Goal: Check status: Check status

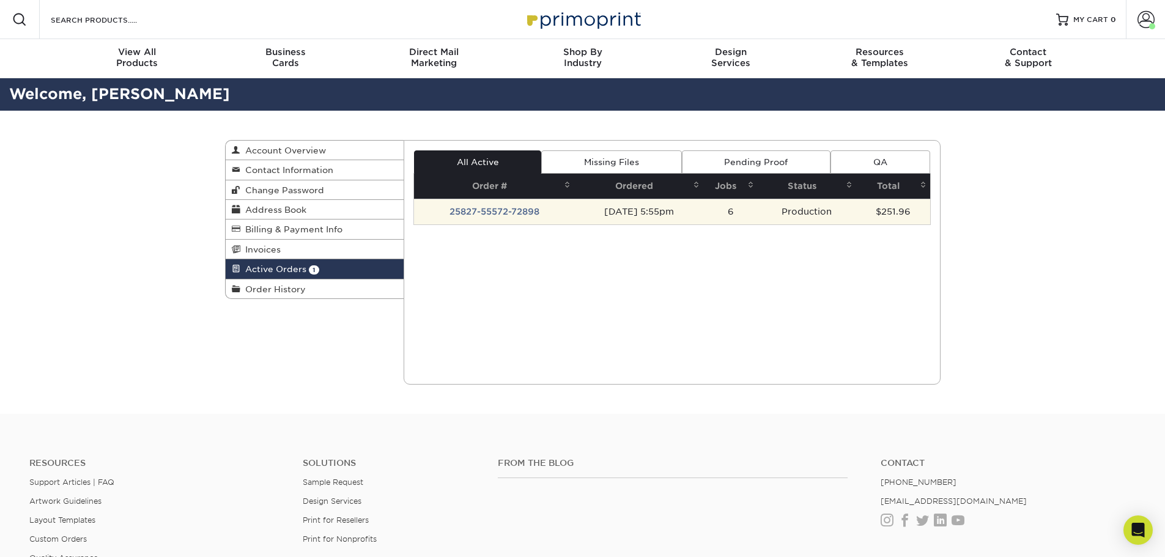
click at [521, 211] on td "25827-55572-72898" at bounding box center [494, 212] width 160 height 26
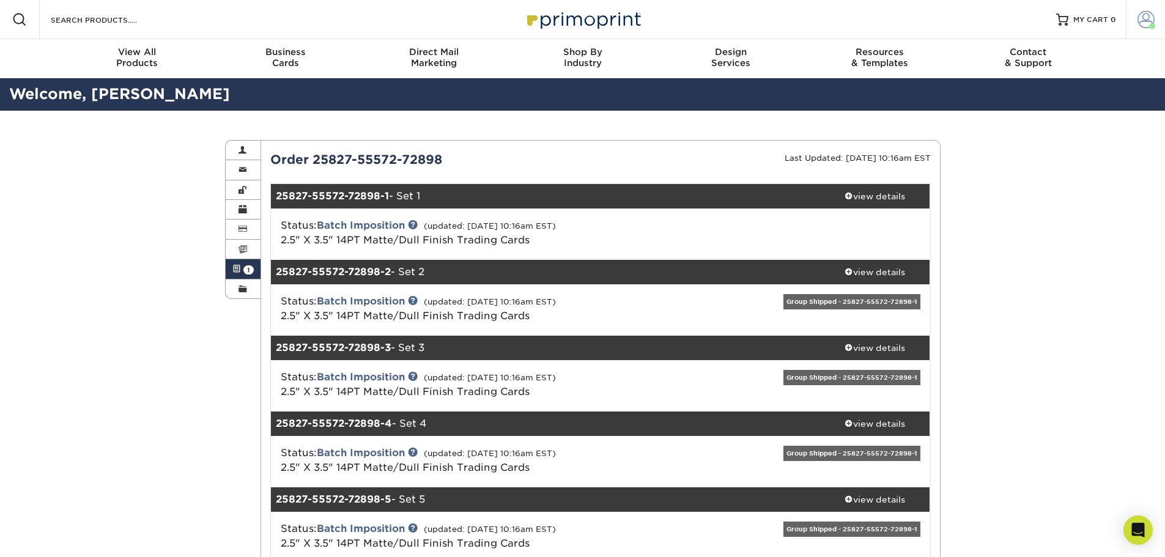
click at [1146, 23] on span at bounding box center [1145, 19] width 17 height 17
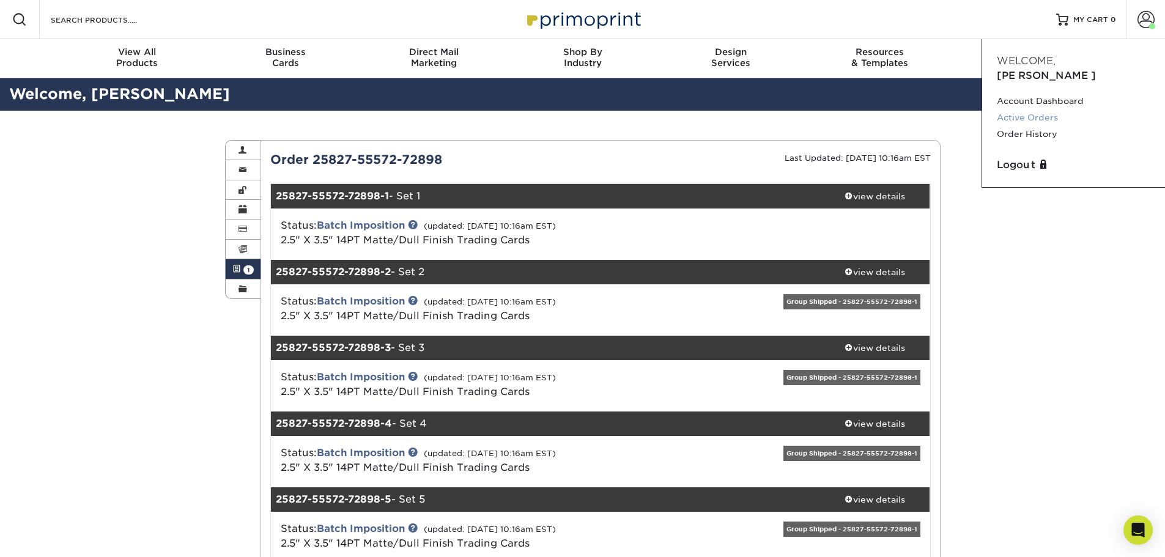
click at [1027, 109] on link "Active Orders" at bounding box center [1072, 117] width 153 height 17
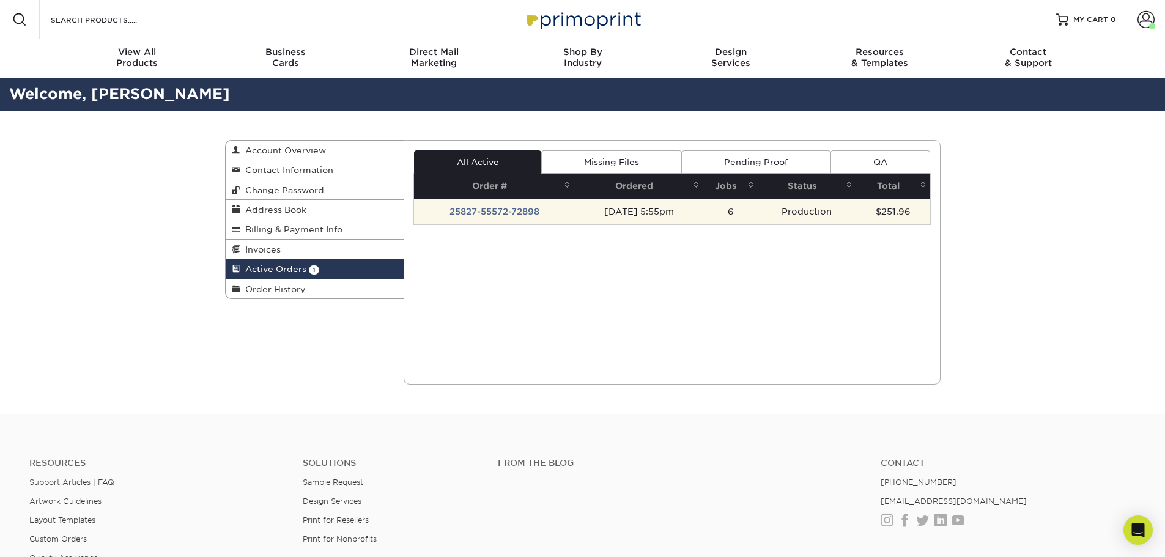
click at [504, 210] on td "25827-55572-72898" at bounding box center [494, 212] width 160 height 26
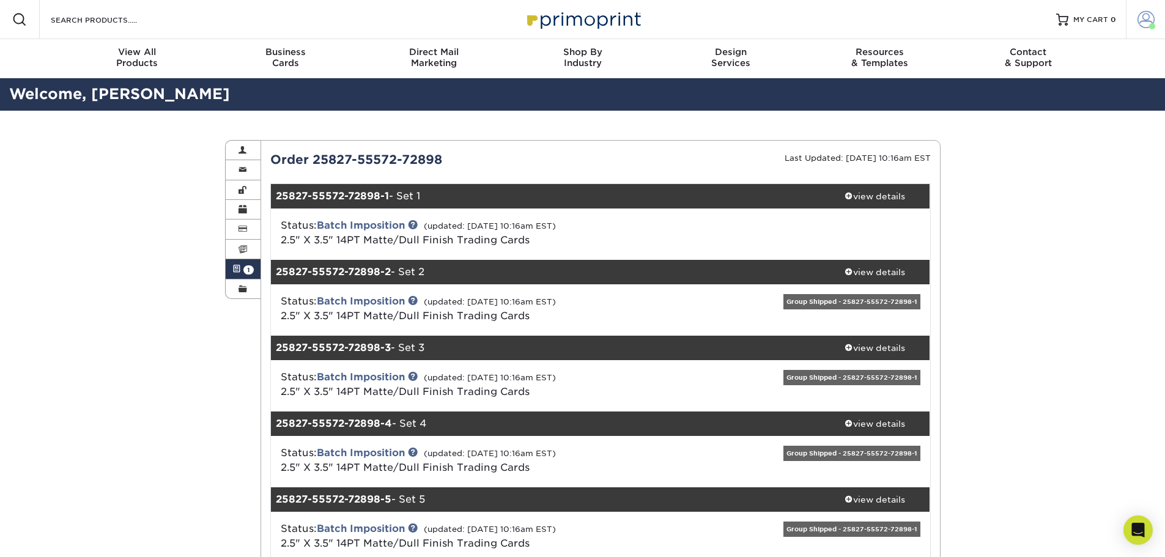
click at [1135, 17] on link "Account" at bounding box center [1144, 19] width 39 height 39
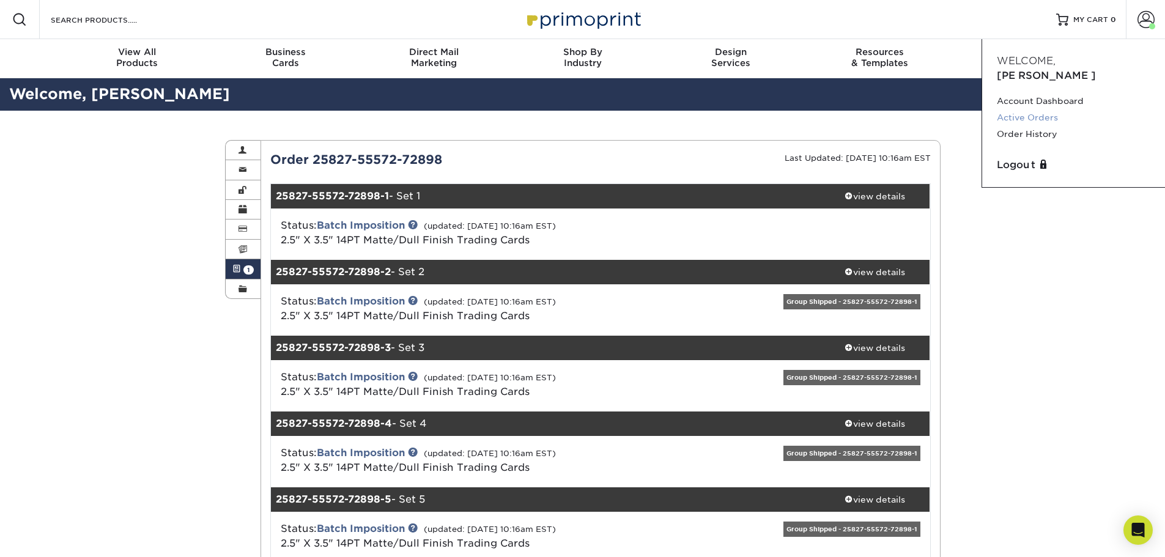
click at [1045, 109] on link "Active Orders" at bounding box center [1072, 117] width 153 height 17
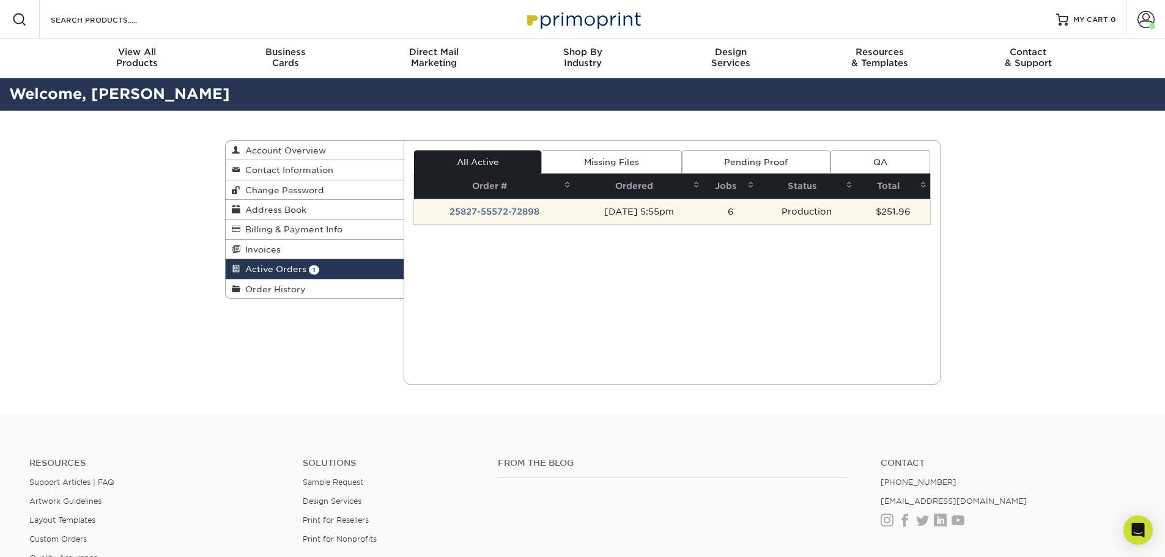
click at [470, 202] on td "25827-55572-72898" at bounding box center [494, 212] width 160 height 26
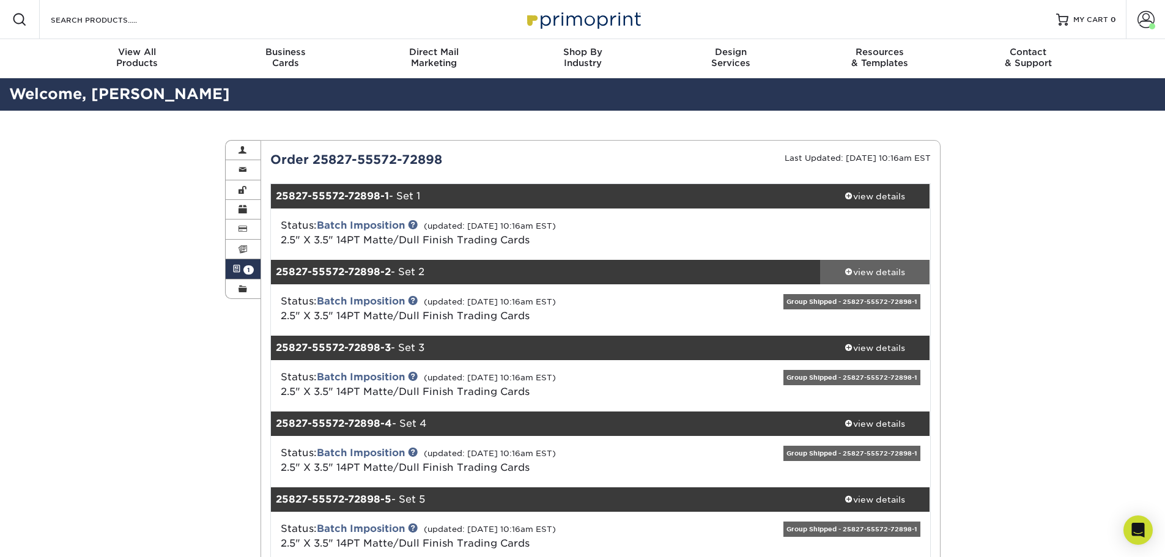
click at [868, 274] on div "view details" at bounding box center [875, 272] width 110 height 12
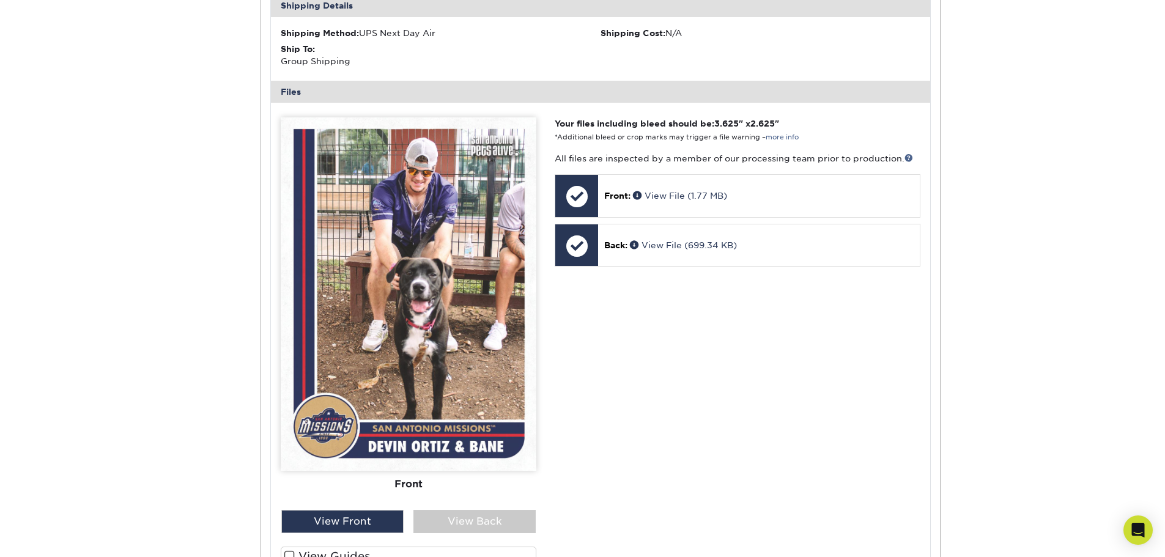
scroll to position [489, 0]
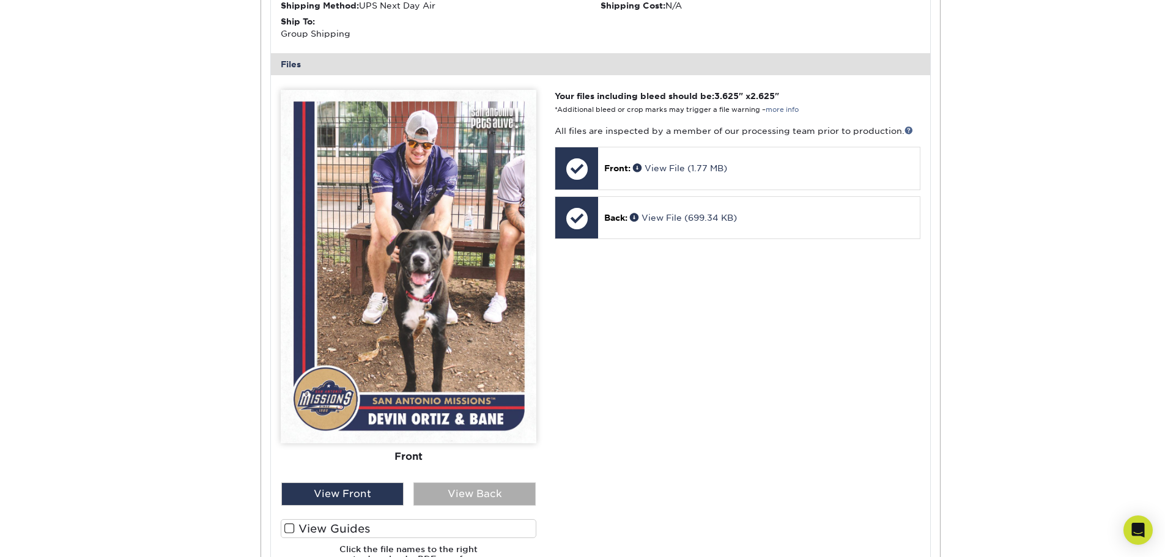
click at [446, 499] on div "View Back" at bounding box center [474, 493] width 122 height 23
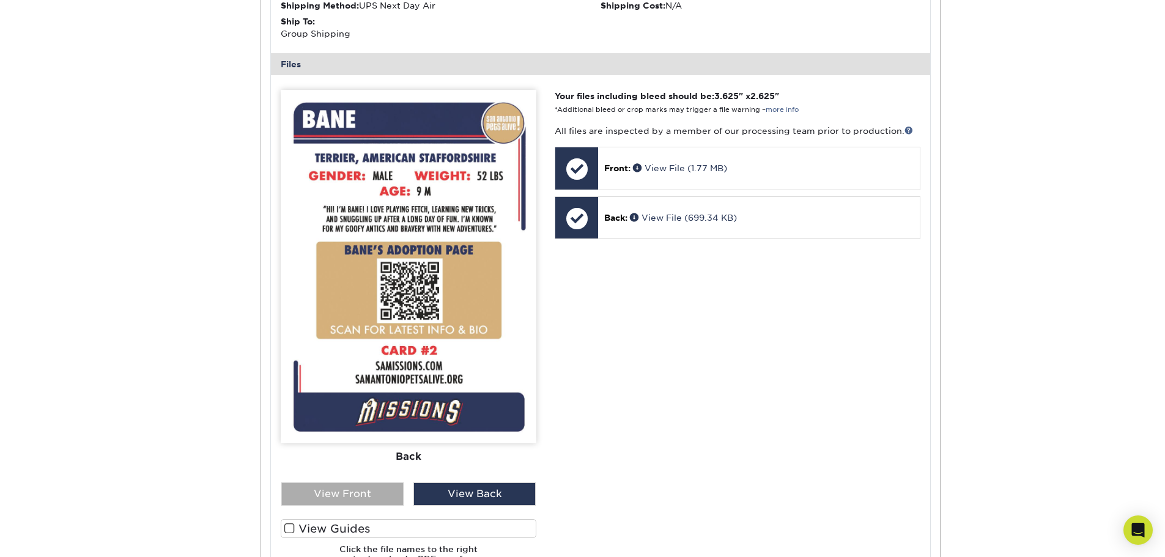
click at [371, 497] on div "View Front" at bounding box center [342, 493] width 122 height 23
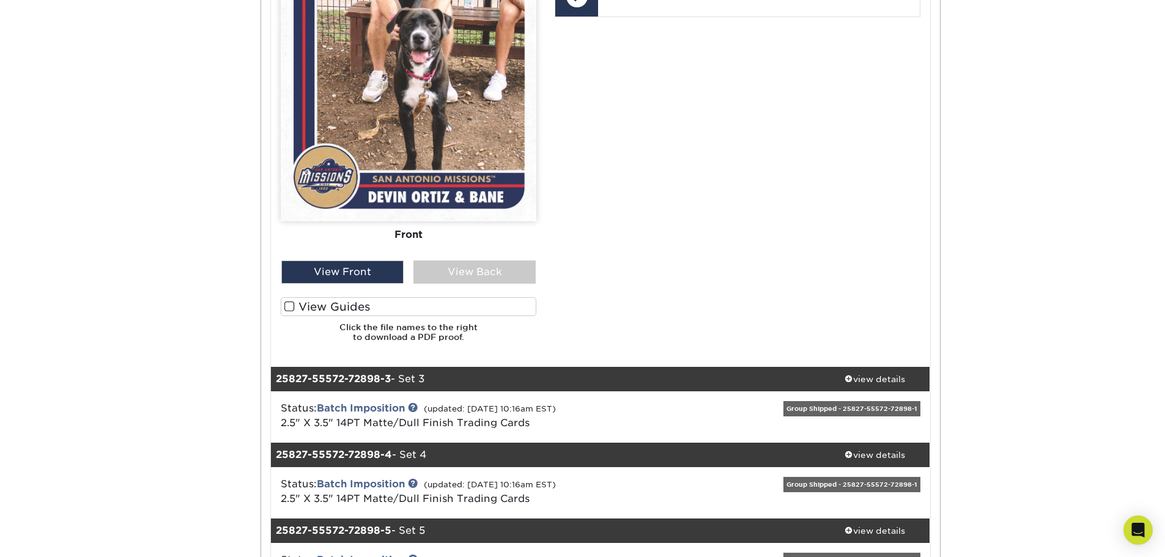
scroll to position [856, 0]
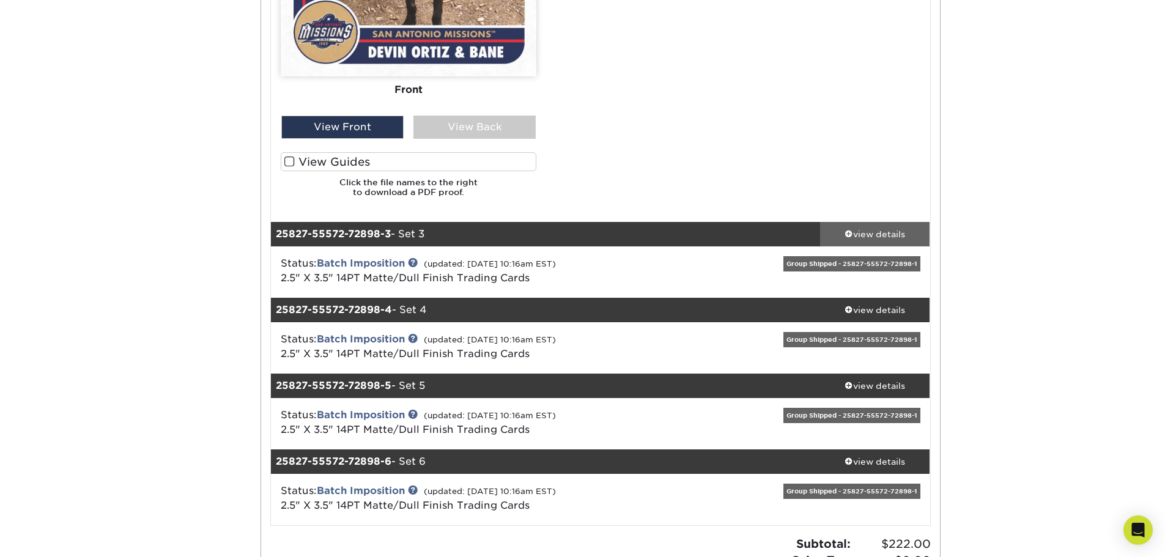
click at [893, 238] on div "view details" at bounding box center [875, 233] width 110 height 12
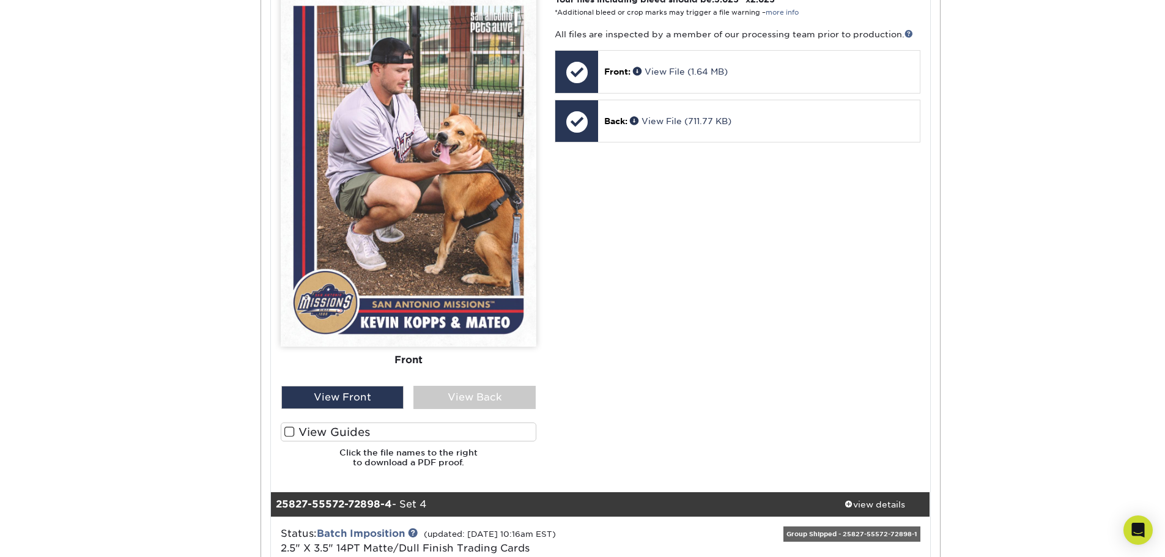
scroll to position [1406, 0]
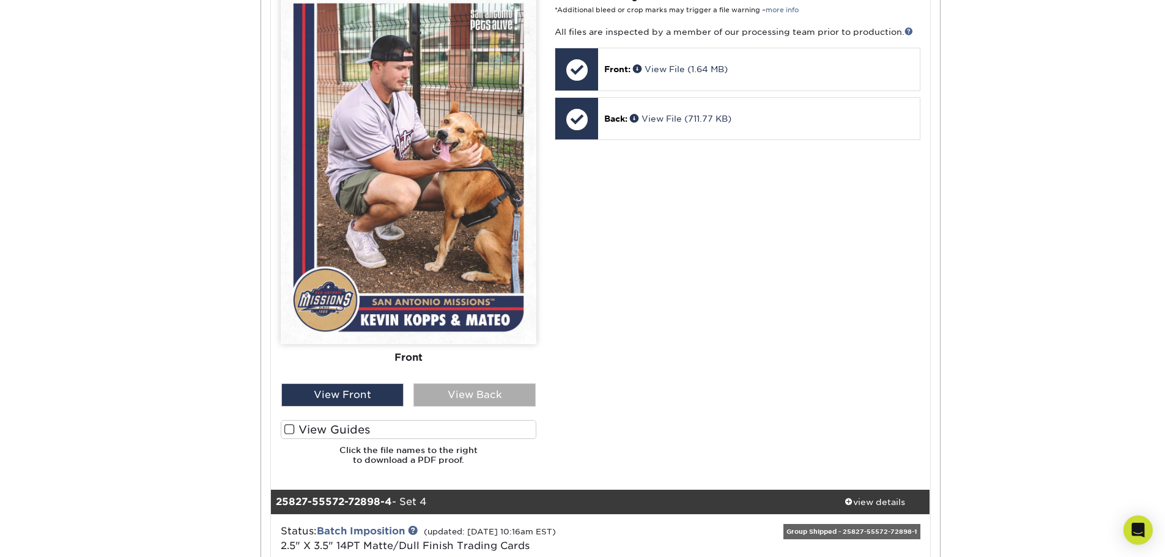
click at [464, 389] on div "View Back" at bounding box center [474, 394] width 122 height 23
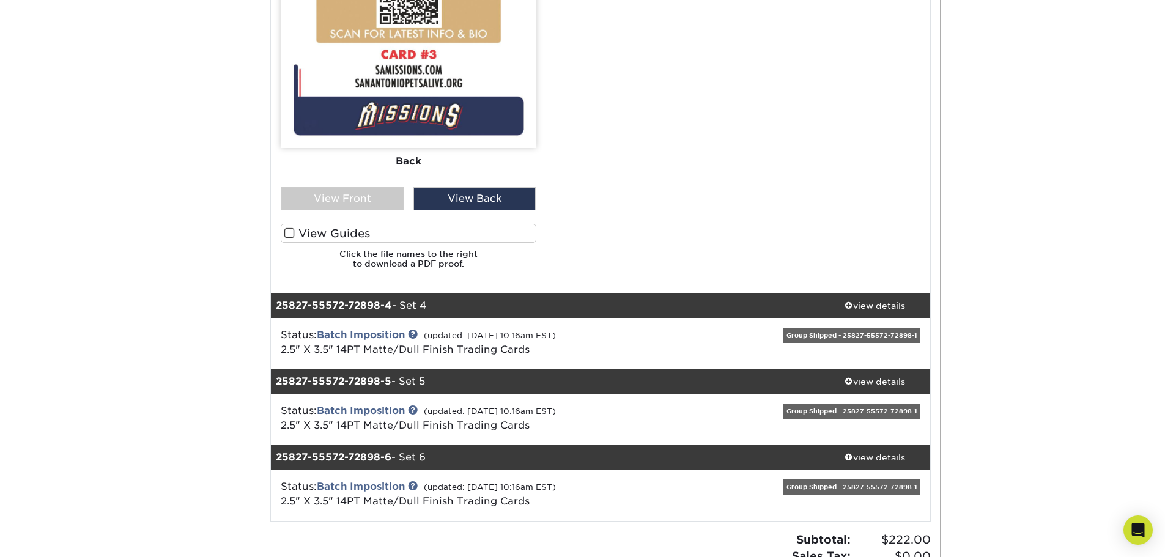
scroll to position [1834, 0]
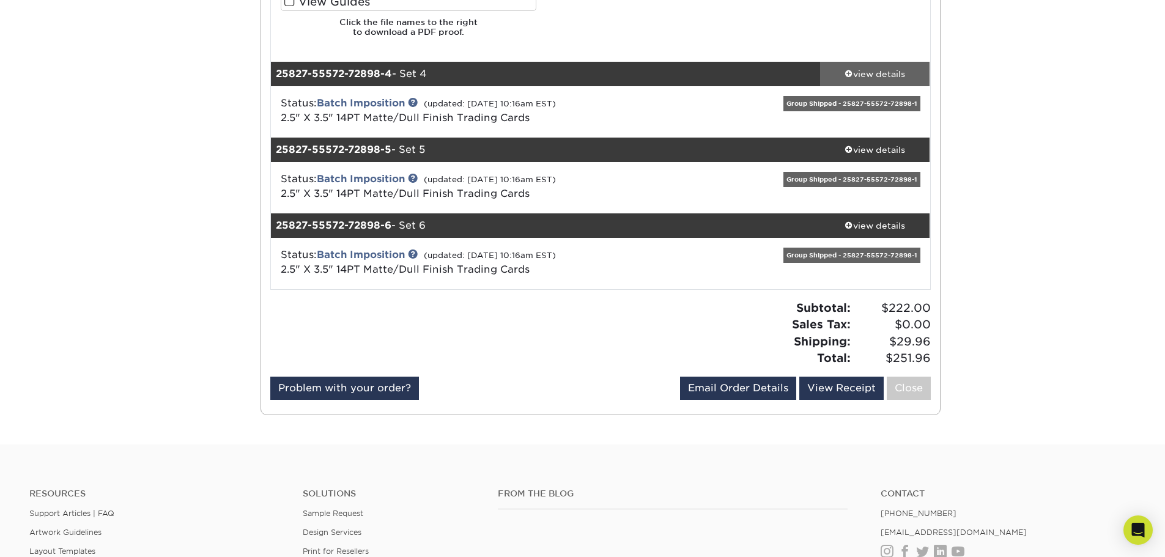
click at [869, 72] on div "view details" at bounding box center [875, 73] width 110 height 12
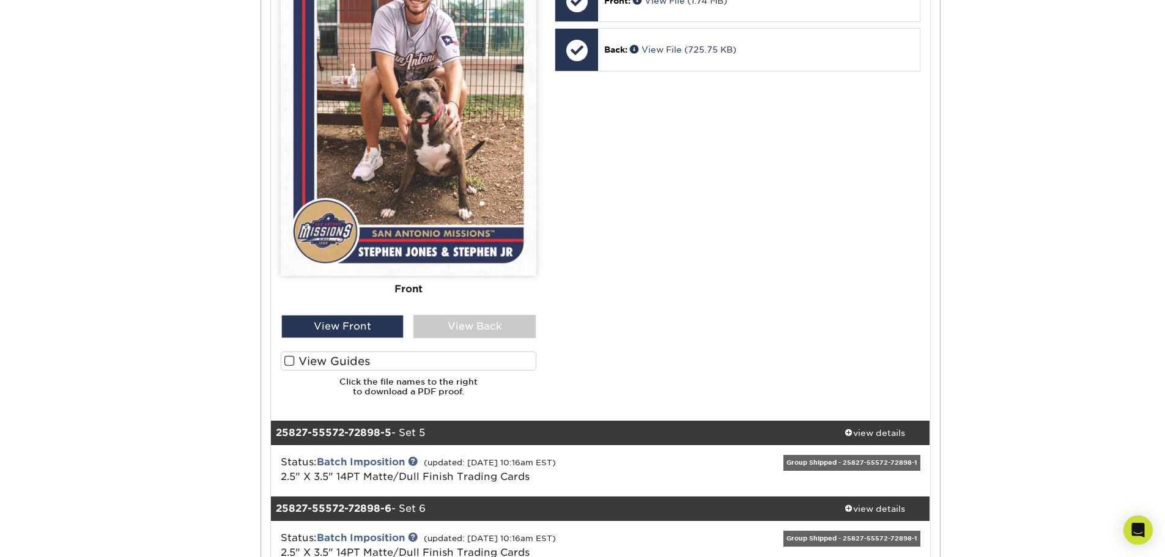
scroll to position [2384, 0]
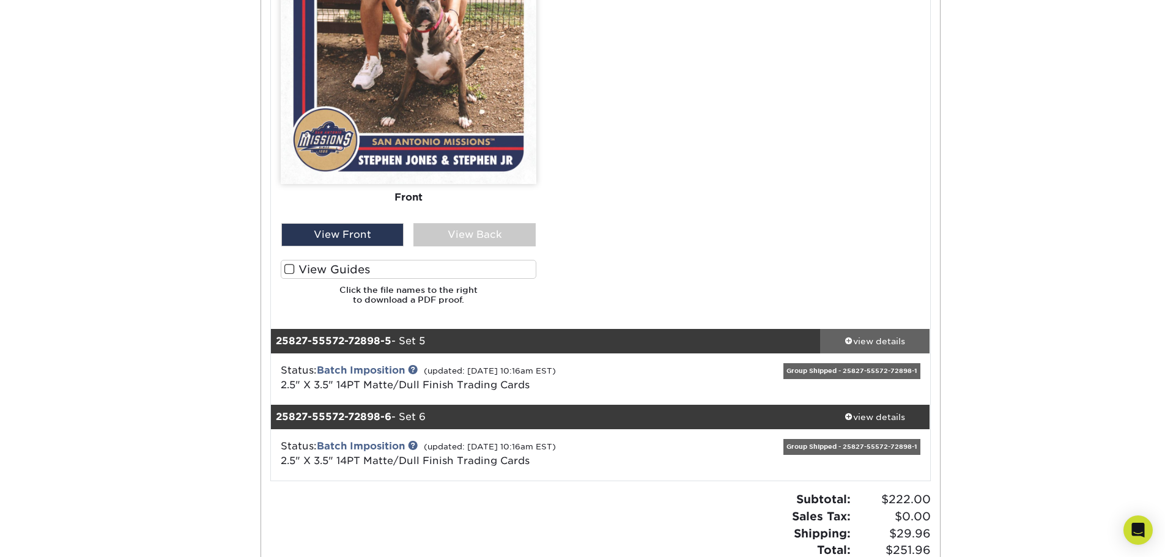
click at [896, 334] on link "view details" at bounding box center [875, 341] width 110 height 24
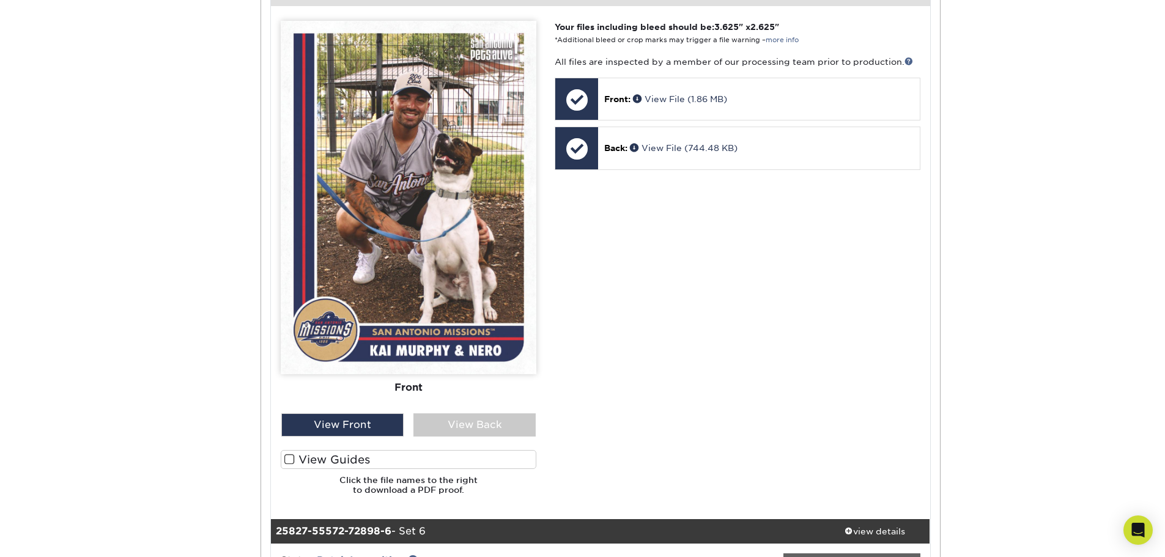
scroll to position [3179, 0]
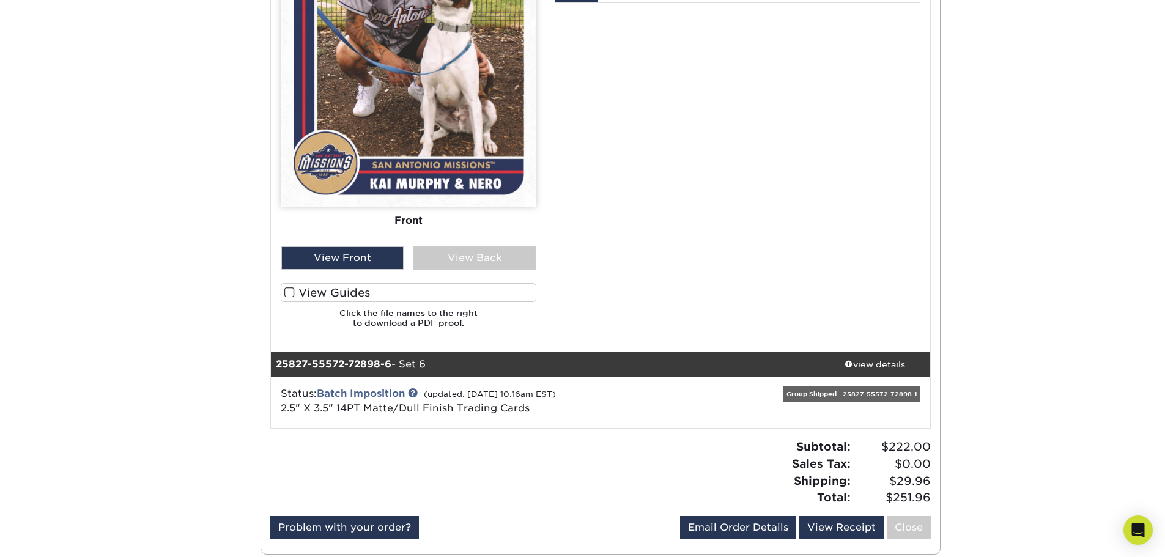
click at [874, 348] on div "The file uploader is not compatible with mobile devices. Please increase your b…" at bounding box center [600, 96] width 659 height 514
click at [878, 359] on div "view details" at bounding box center [875, 364] width 110 height 12
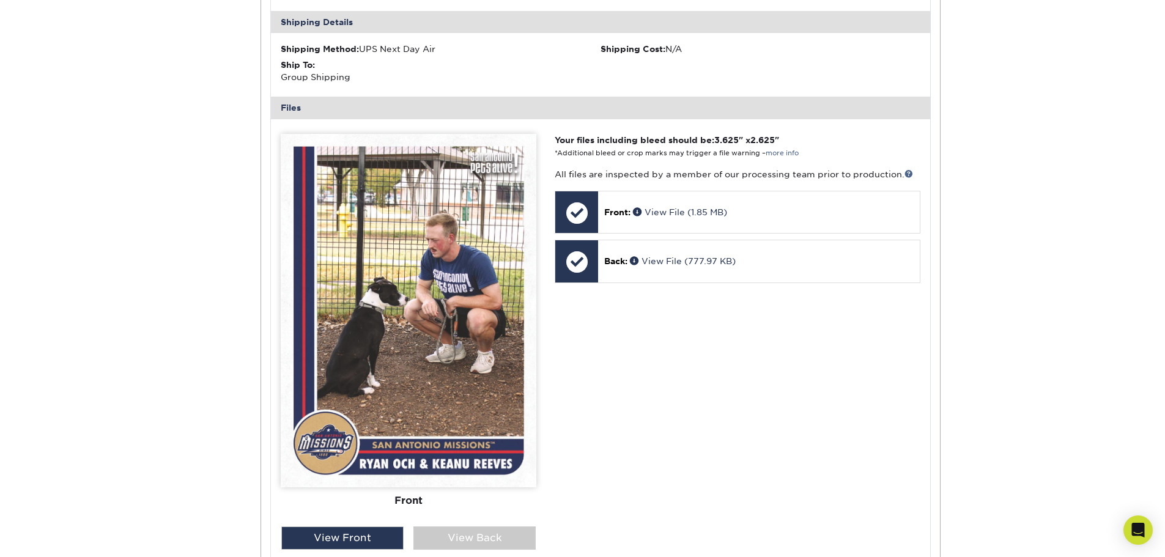
scroll to position [3913, 0]
